Goal: Check status: Check status

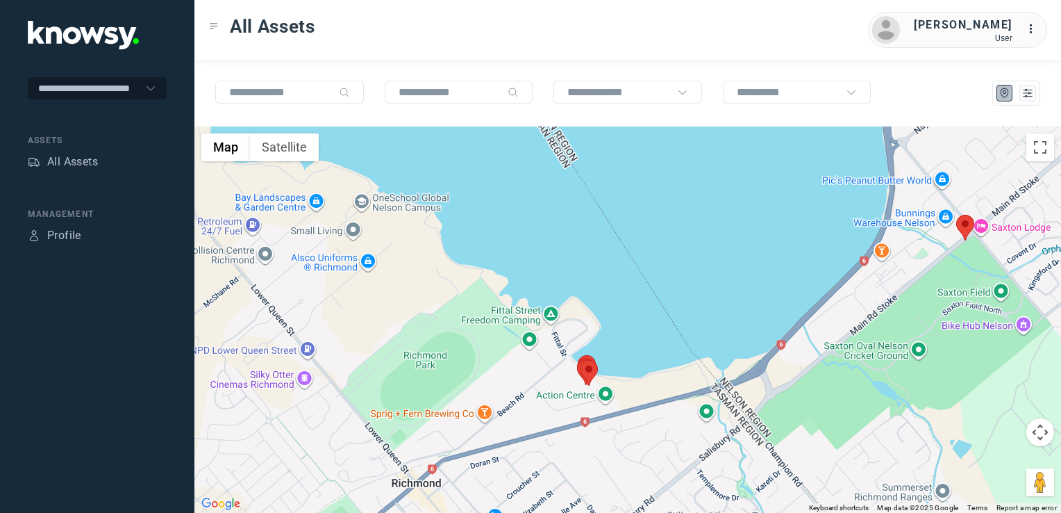
click at [967, 224] on img at bounding box center [965, 228] width 18 height 26
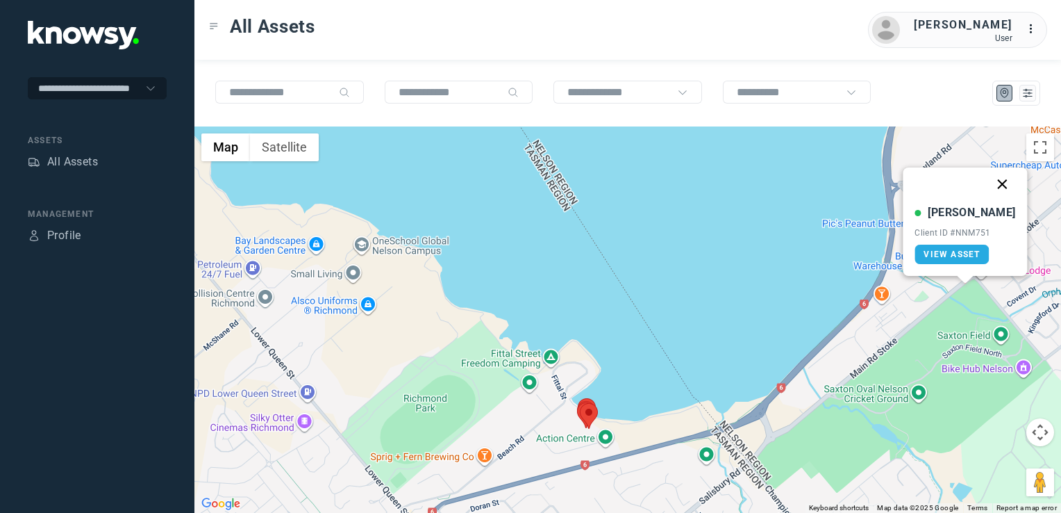
click at [990, 191] on button "Close" at bounding box center [1002, 183] width 33 height 33
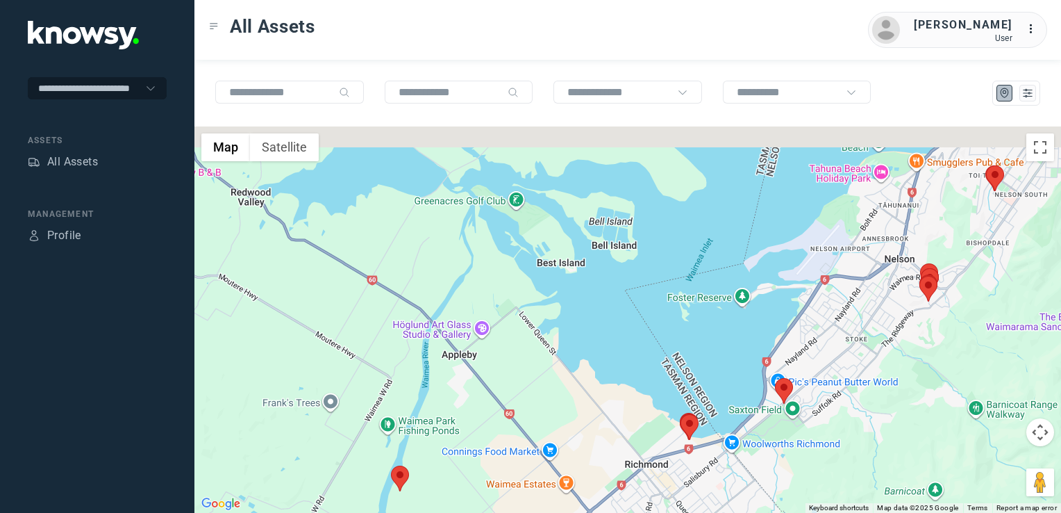
drag, startPoint x: 978, startPoint y: 268, endPoint x: 845, endPoint y: 365, distance: 165.0
click at [842, 374] on div at bounding box center [627, 319] width 867 height 386
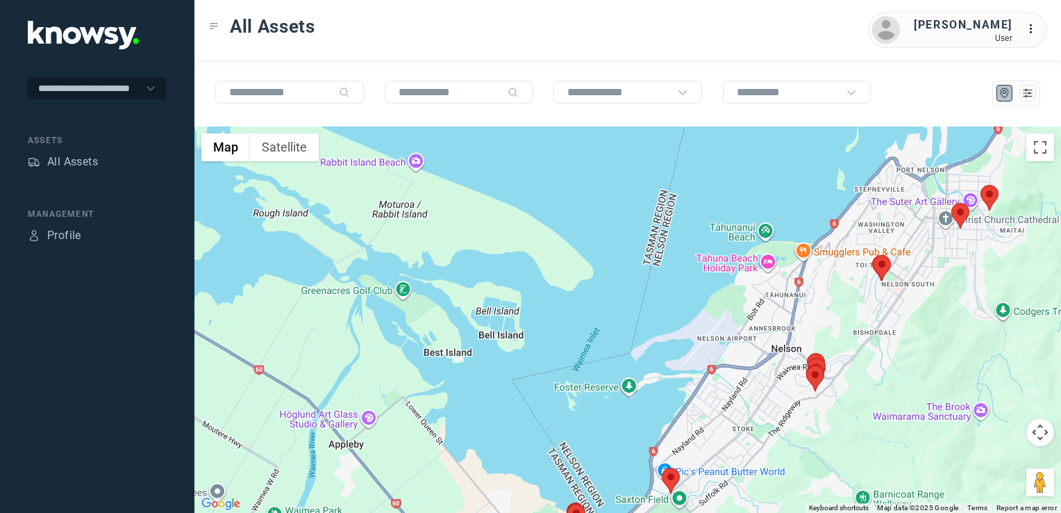
click at [885, 271] on img at bounding box center [882, 268] width 18 height 26
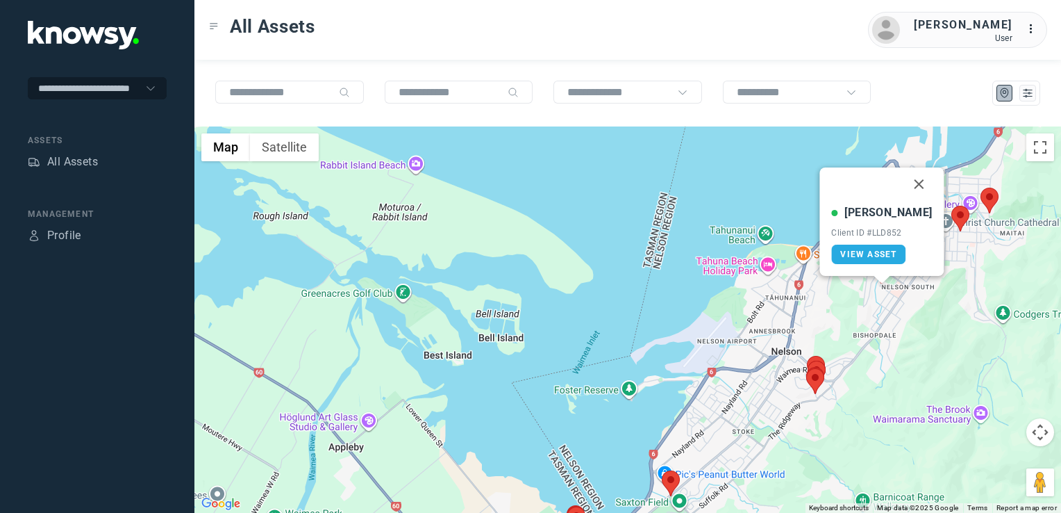
click at [990, 199] on img at bounding box center [990, 201] width 18 height 26
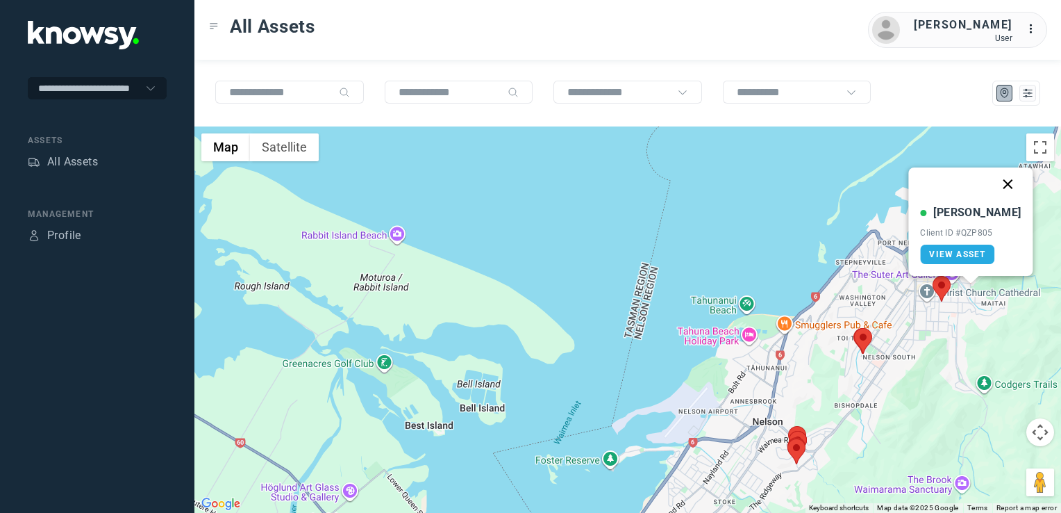
drag, startPoint x: 993, startPoint y: 180, endPoint x: 1002, endPoint y: 171, distance: 12.8
click at [994, 179] on button "Close" at bounding box center [1008, 183] width 33 height 33
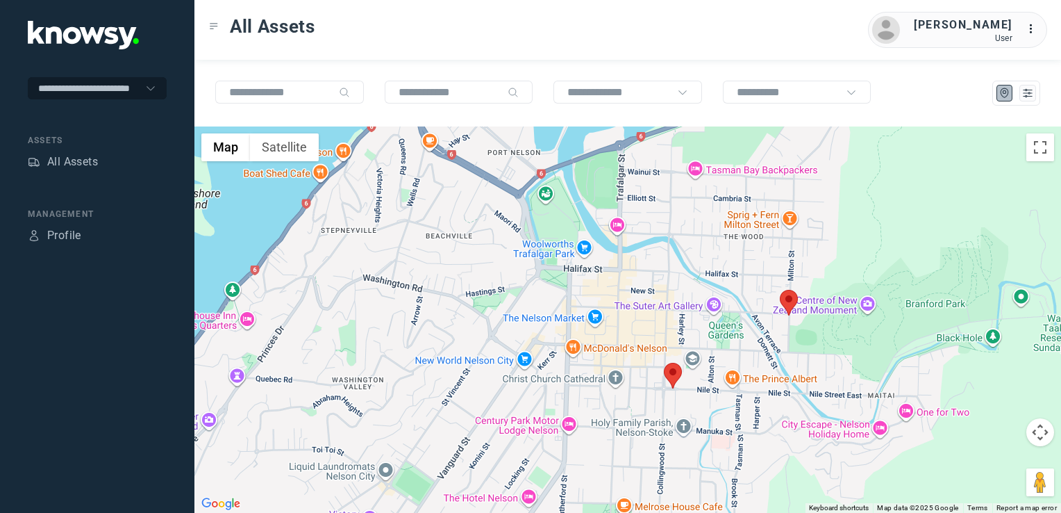
click at [791, 301] on img at bounding box center [789, 303] width 18 height 26
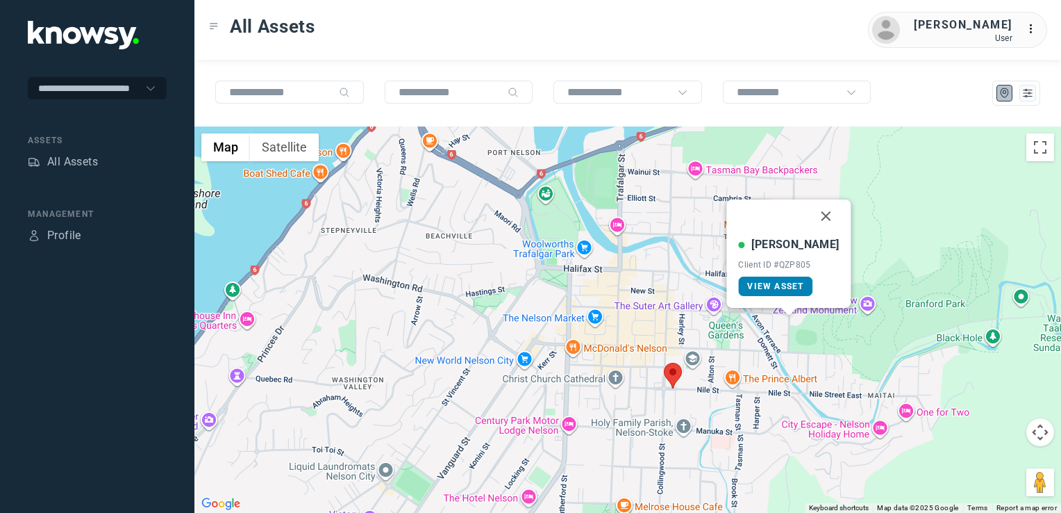
click at [785, 288] on span "View Asset" at bounding box center [775, 286] width 56 height 10
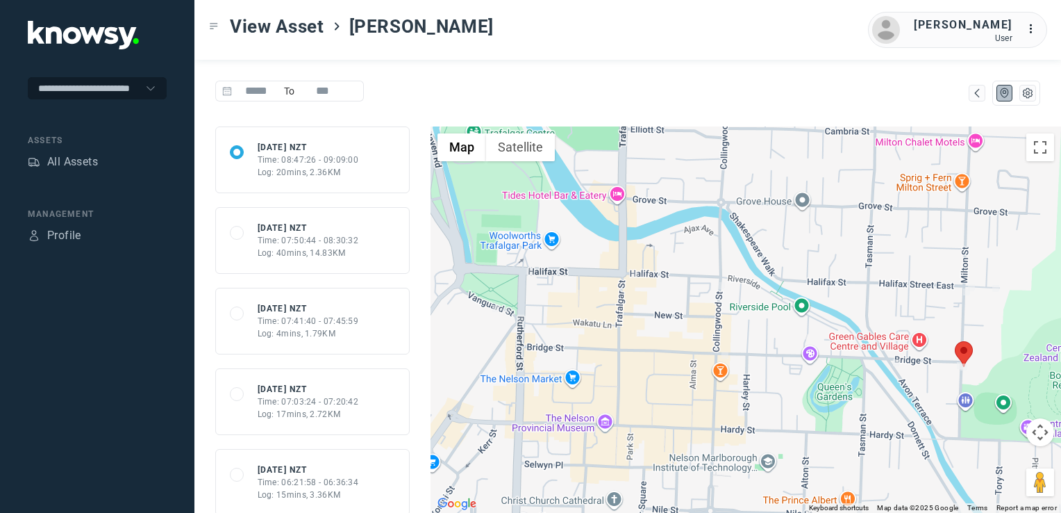
click at [319, 247] on div "Log: 40mins, 14.83KM" at bounding box center [308, 253] width 101 height 13
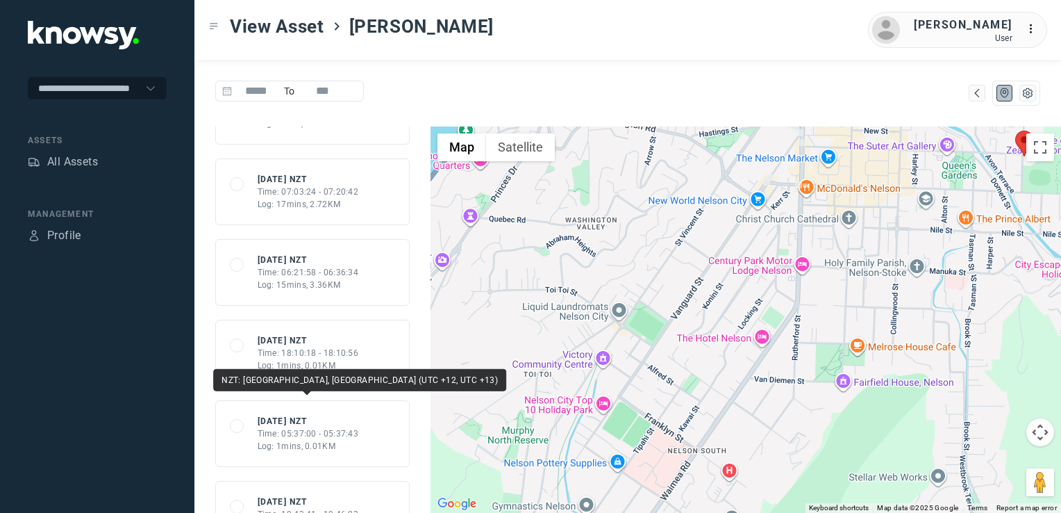
scroll to position [278, 0]
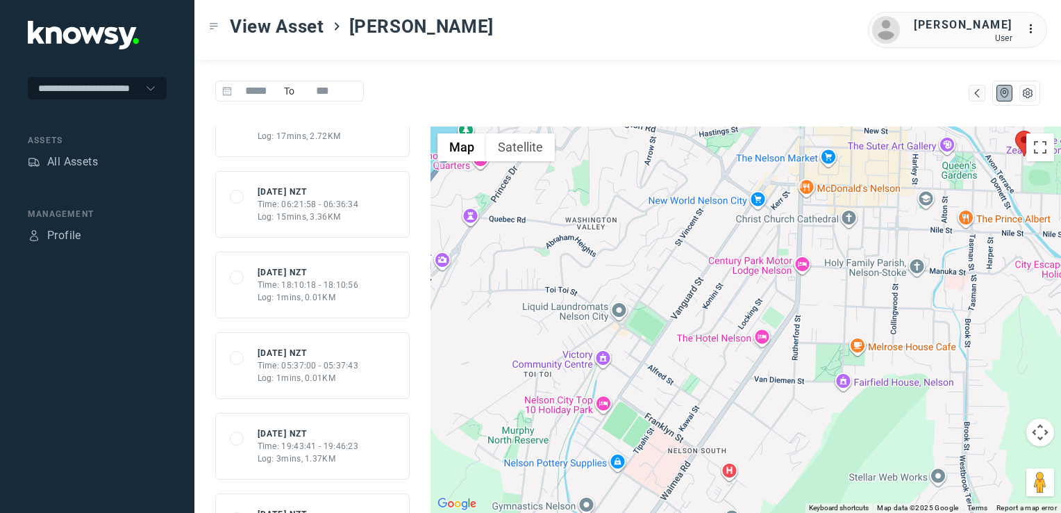
click at [329, 373] on div "Log: 1mins, 0.01KM" at bounding box center [308, 378] width 101 height 13
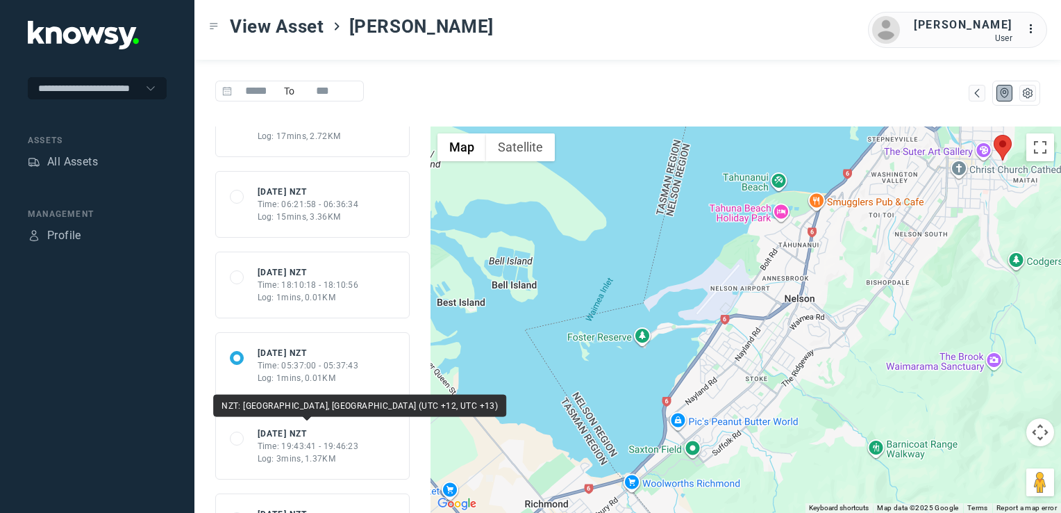
click at [326, 435] on div "[DATE] NZT" at bounding box center [308, 433] width 101 height 13
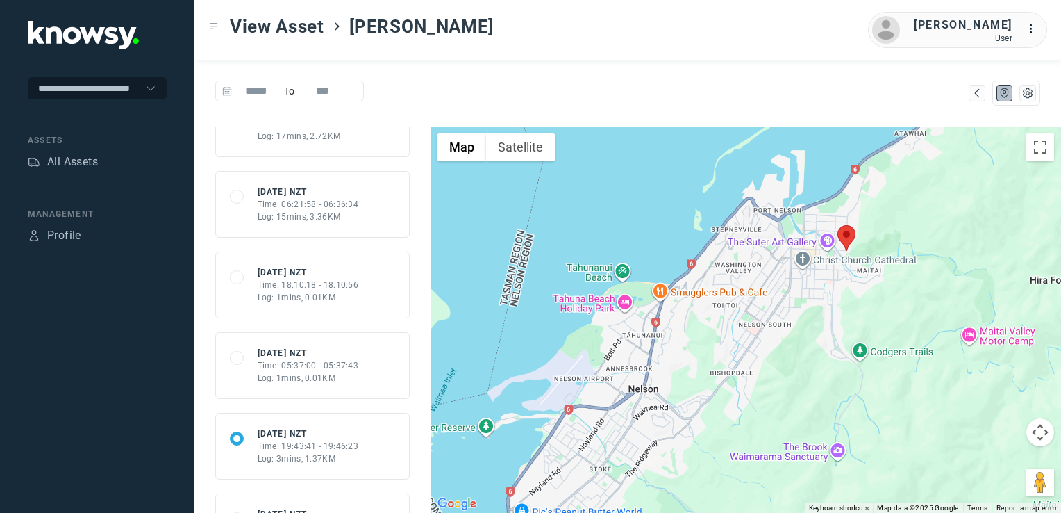
drag, startPoint x: 850, startPoint y: 288, endPoint x: 667, endPoint y: 387, distance: 208.5
click at [667, 387] on div at bounding box center [746, 319] width 631 height 386
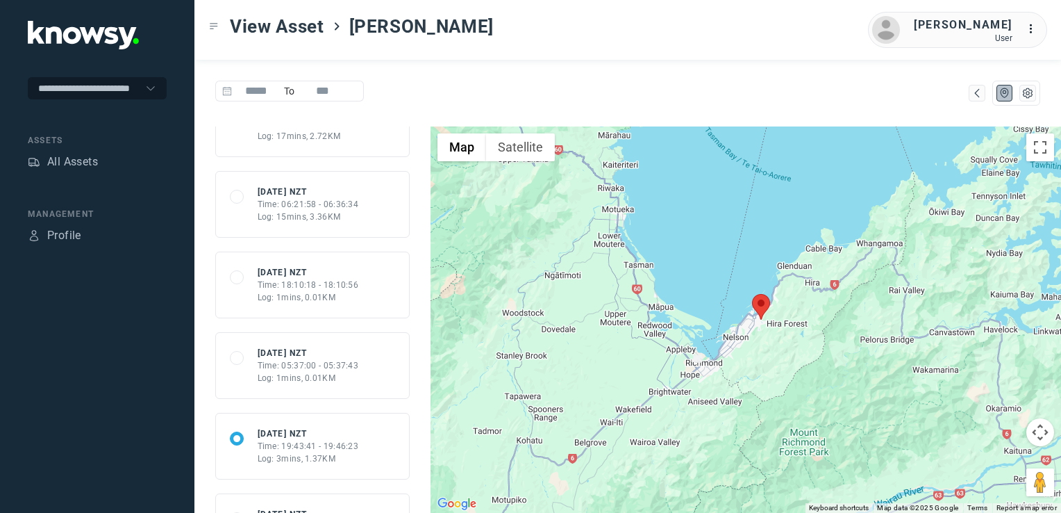
drag, startPoint x: 885, startPoint y: 396, endPoint x: 823, endPoint y: 358, distance: 72.3
click at [823, 359] on div at bounding box center [746, 319] width 631 height 386
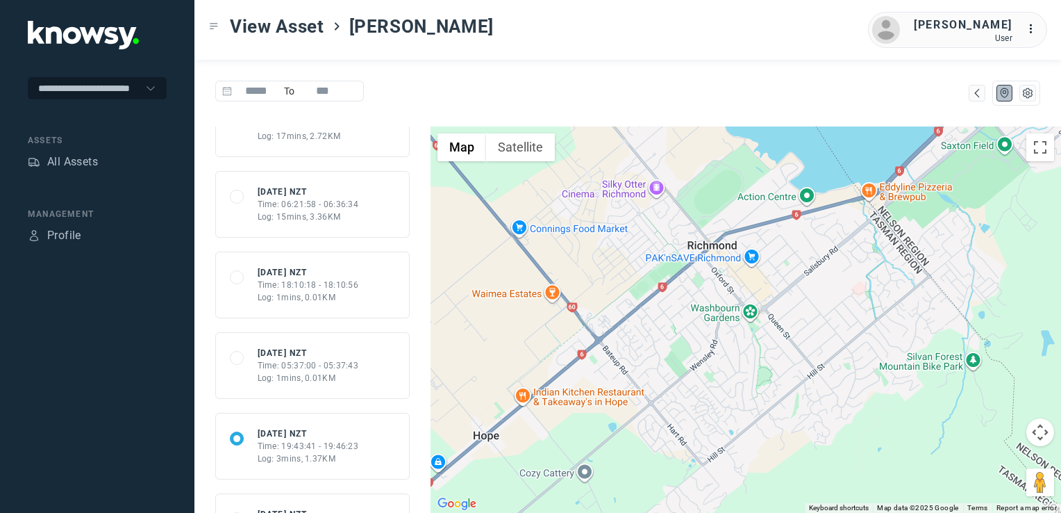
click at [323, 365] on div "Time: 05:37:00 - 05:37:43" at bounding box center [308, 365] width 101 height 13
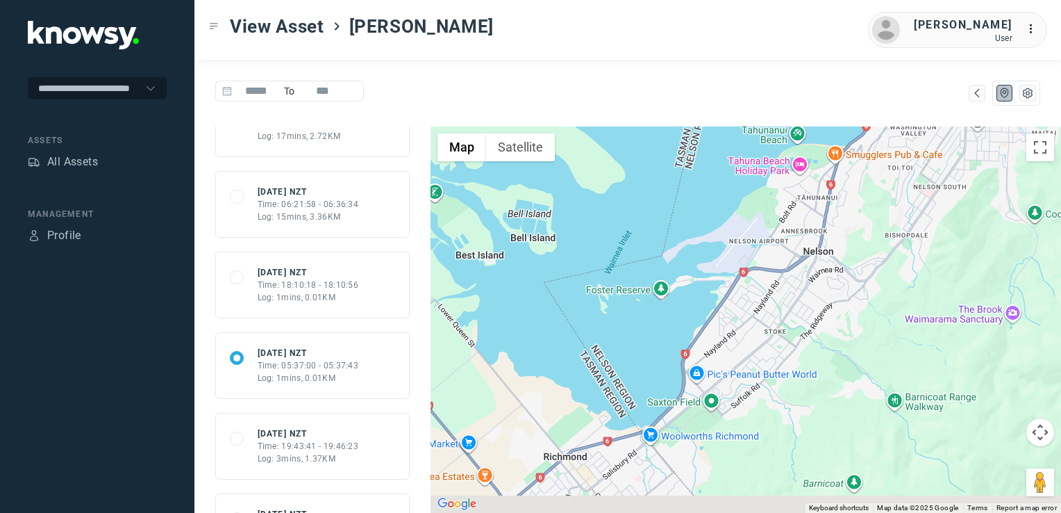
drag, startPoint x: 899, startPoint y: 293, endPoint x: 933, endPoint y: 196, distance: 103.0
click at [933, 195] on div at bounding box center [746, 319] width 631 height 386
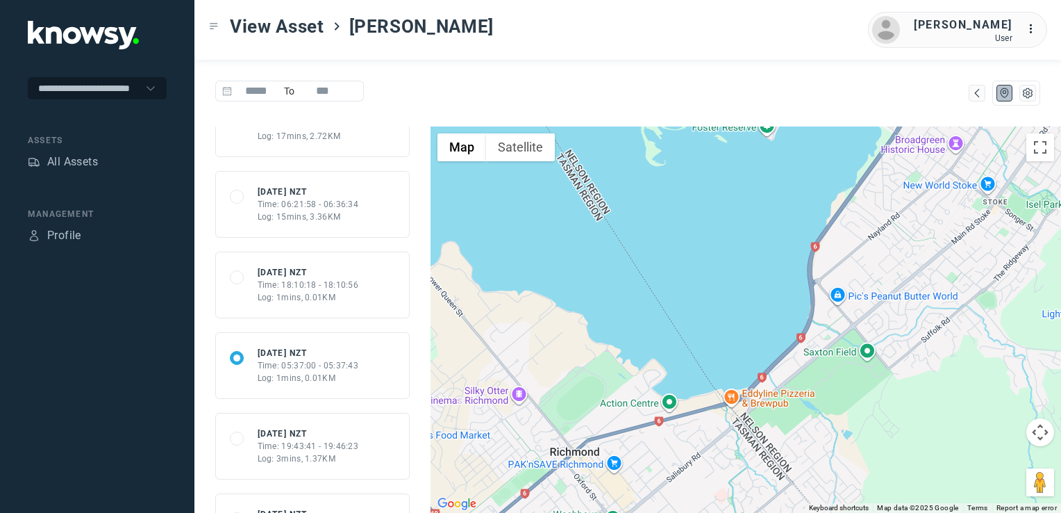
drag, startPoint x: 526, startPoint y: 352, endPoint x: 544, endPoint y: 318, distance: 38.5
click at [544, 318] on div at bounding box center [746, 319] width 631 height 386
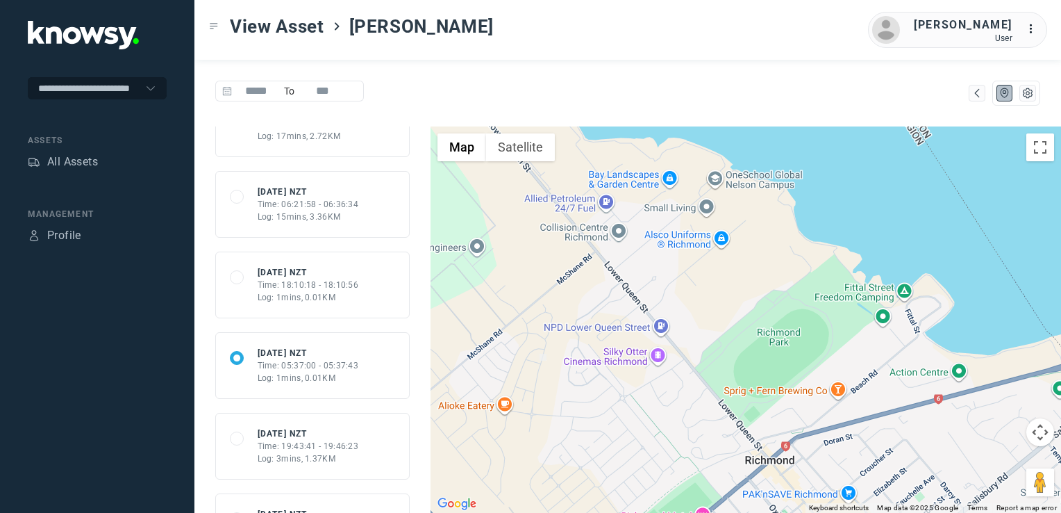
drag, startPoint x: 490, startPoint y: 374, endPoint x: 614, endPoint y: 394, distance: 125.8
click at [614, 395] on div at bounding box center [746, 319] width 631 height 386
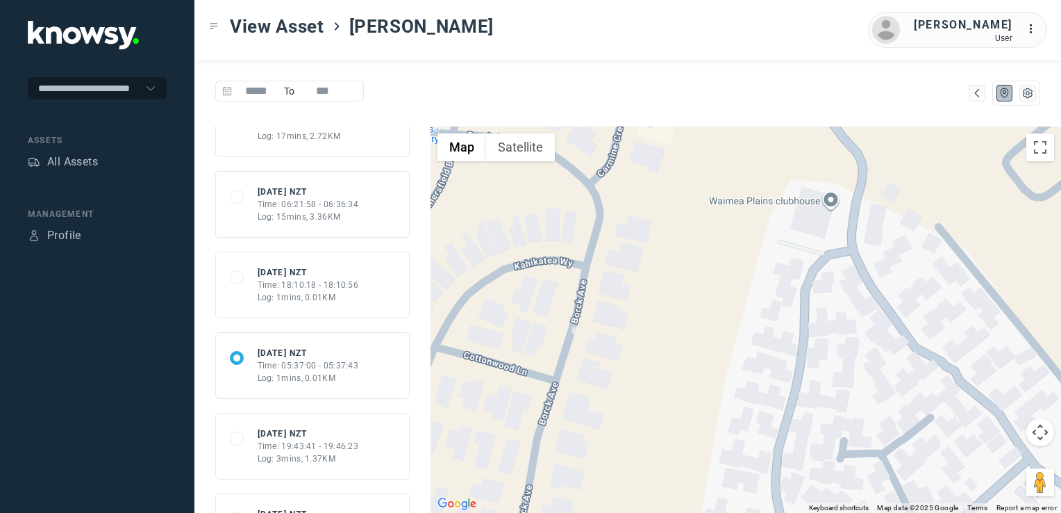
click at [324, 359] on div "Time: 05:37:00 - 05:37:43" at bounding box center [308, 365] width 101 height 13
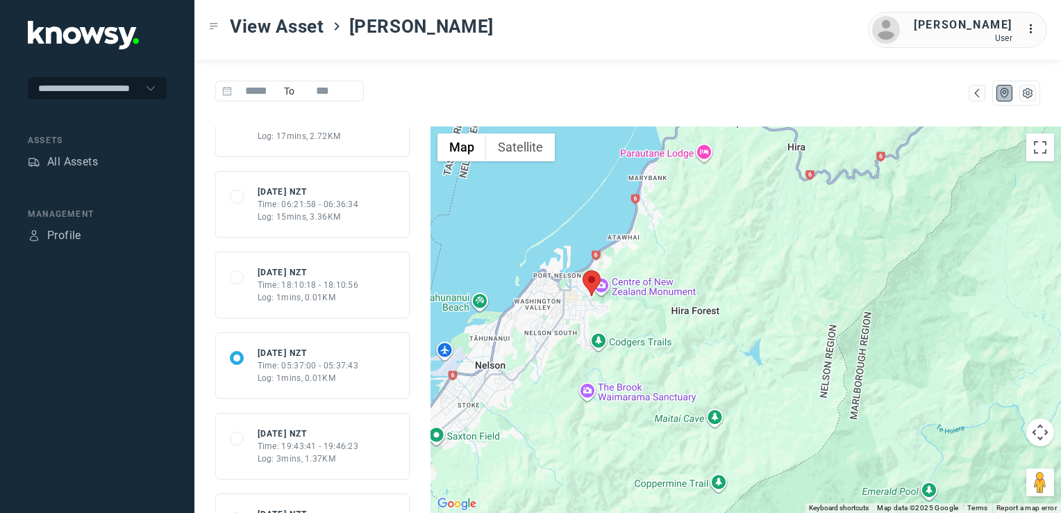
drag, startPoint x: 851, startPoint y: 413, endPoint x: 583, endPoint y: 413, distance: 267.4
click at [583, 413] on div at bounding box center [746, 319] width 631 height 386
